Goal: Information Seeking & Learning: Learn about a topic

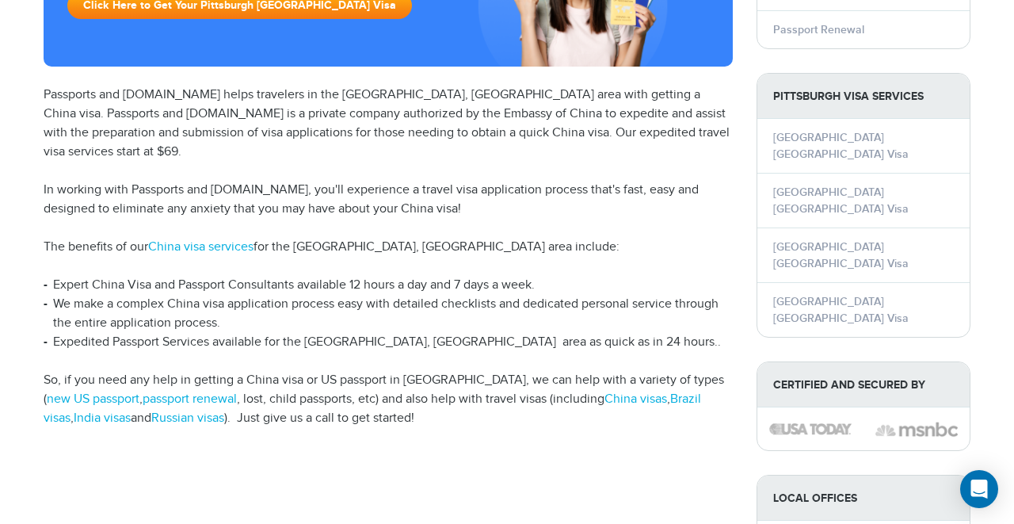
scroll to position [352, 0]
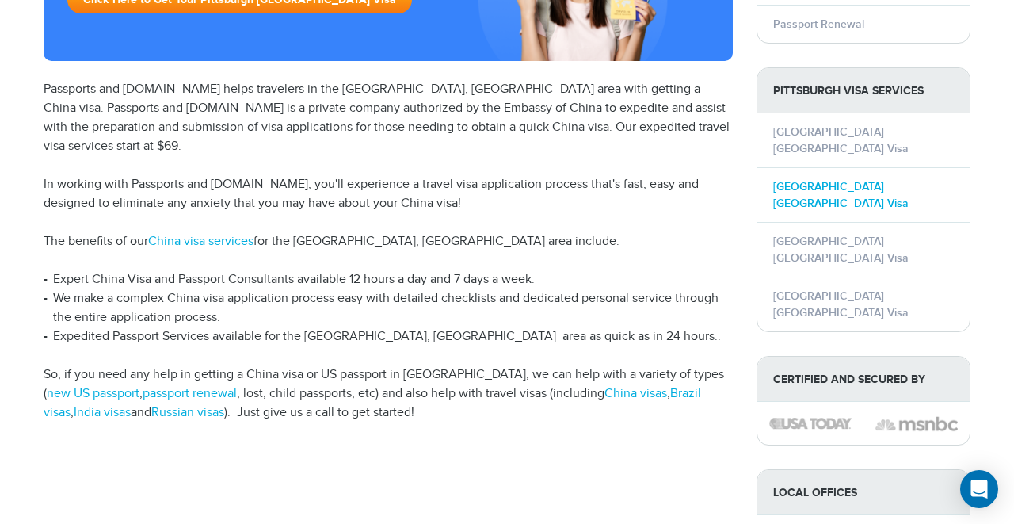
click at [867, 180] on link "[GEOGRAPHIC_DATA] [GEOGRAPHIC_DATA] Visa" at bounding box center [840, 195] width 135 height 30
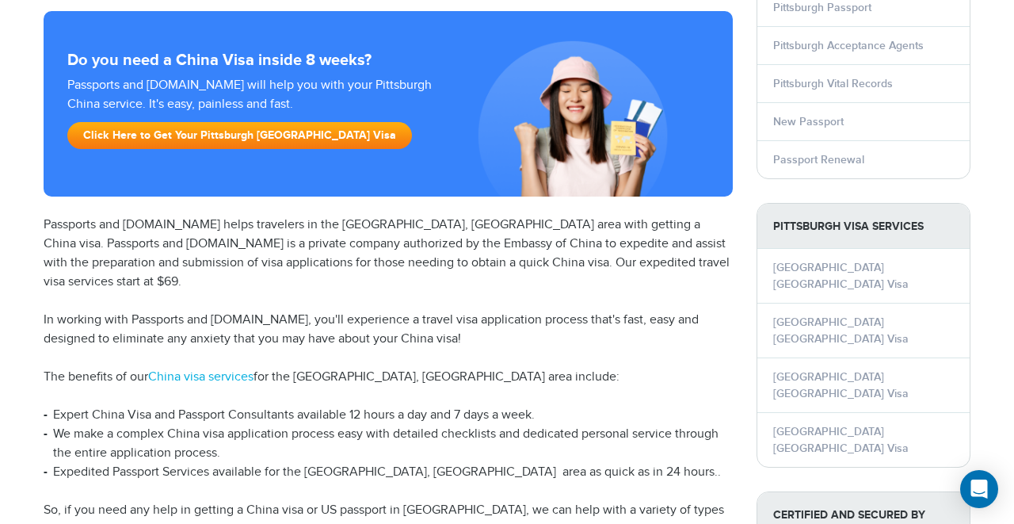
scroll to position [225, 0]
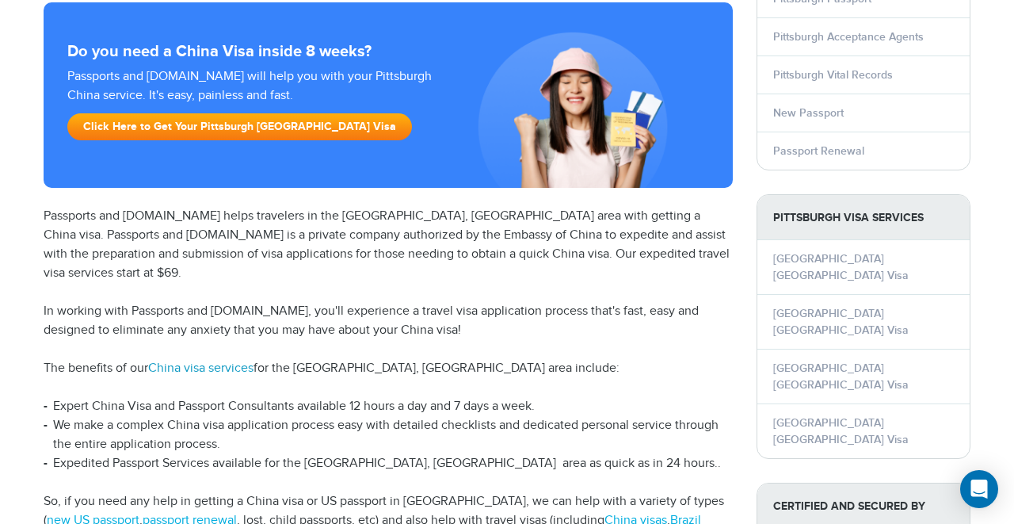
click at [212, 360] on link "China visa services" at bounding box center [200, 367] width 105 height 15
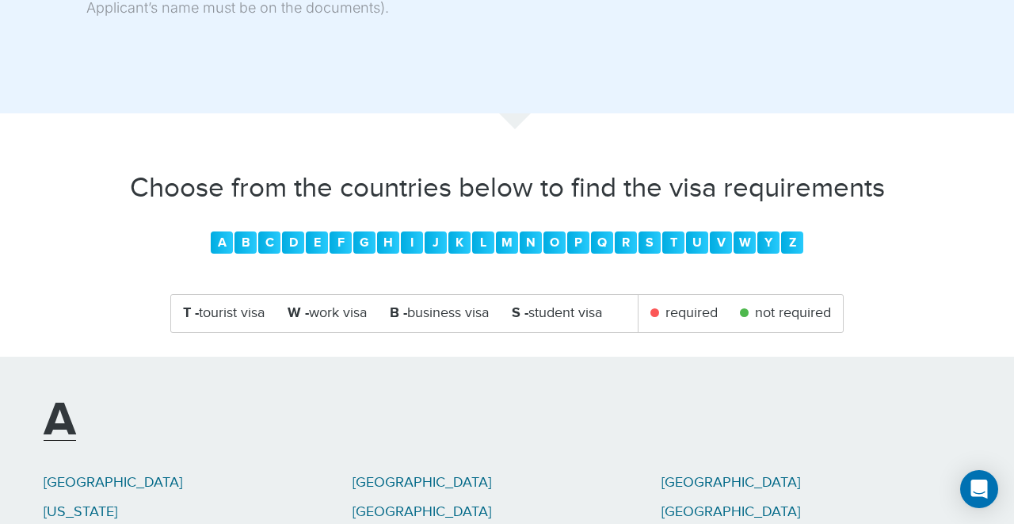
scroll to position [1803, 0]
